Goal: Information Seeking & Learning: Learn about a topic

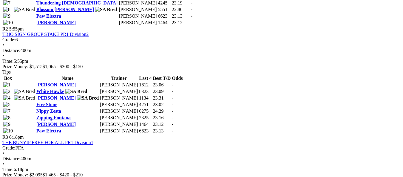
scroll to position [388, 0]
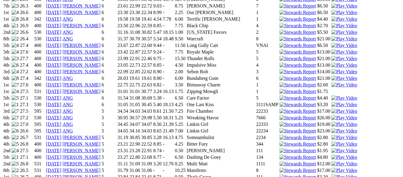
scroll to position [507, 0]
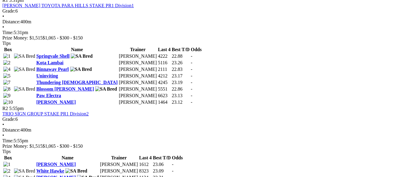
scroll to position [388, 0]
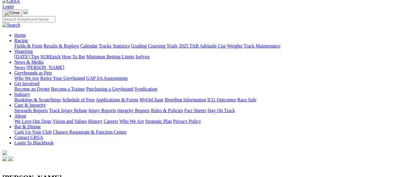
scroll to position [30, 0]
